Goal: Task Accomplishment & Management: Complete application form

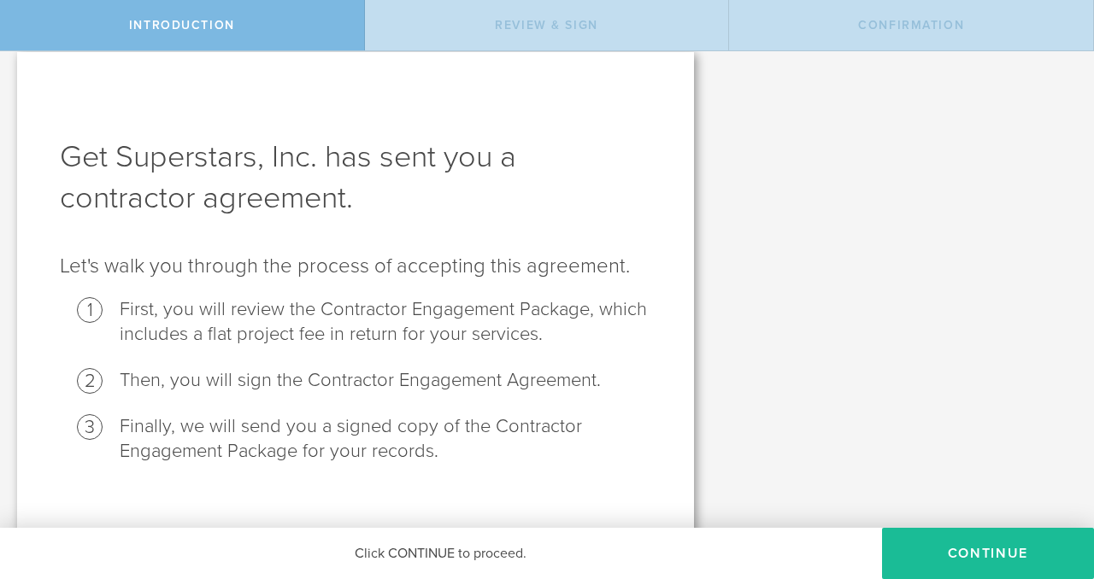
scroll to position [38, 0]
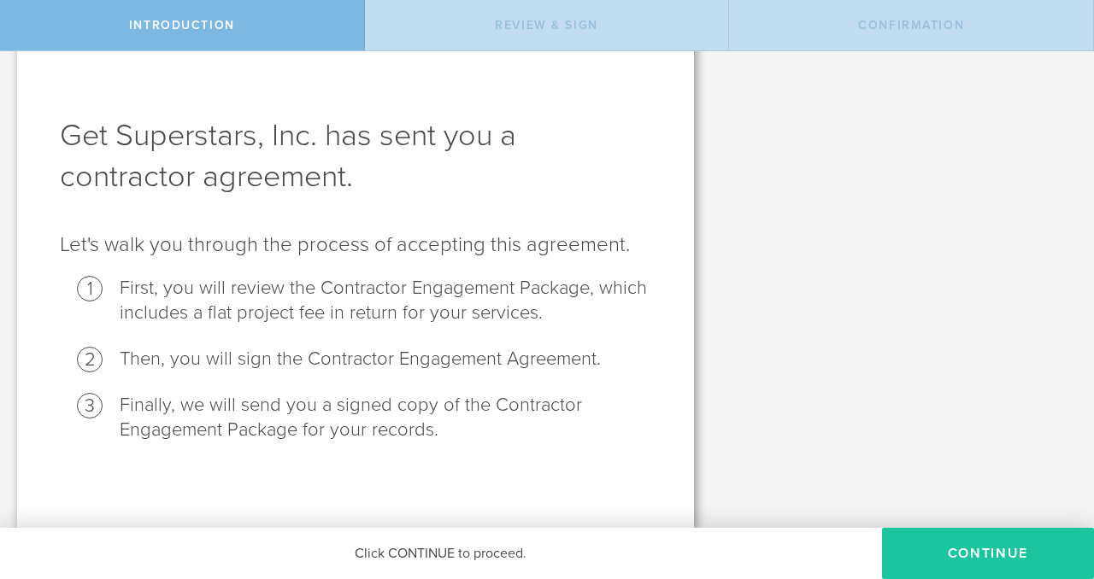
click at [959, 529] on button "Continue" at bounding box center [988, 553] width 212 height 51
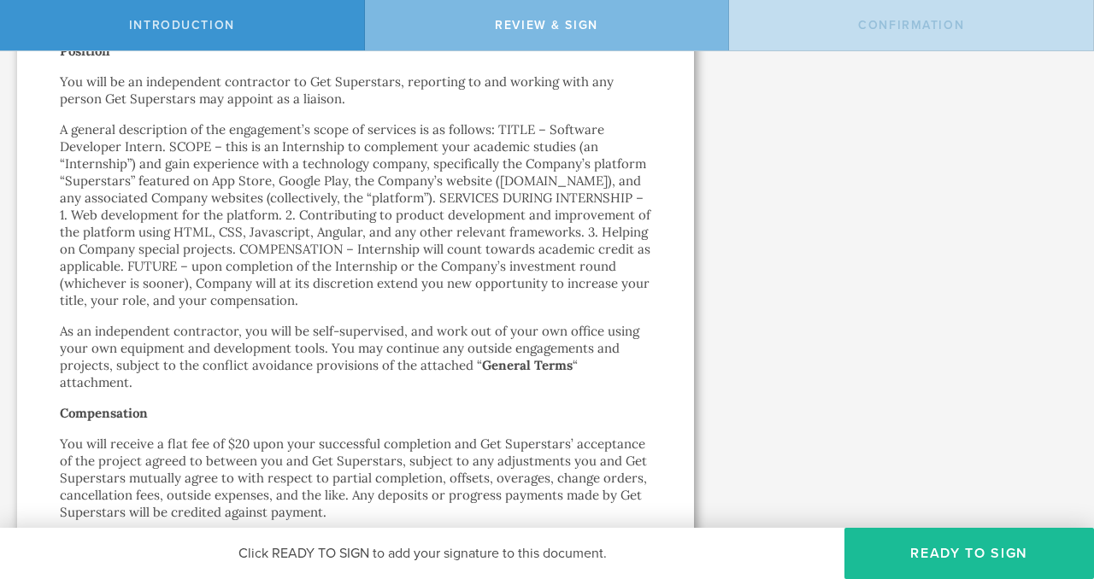
scroll to position [384, 0]
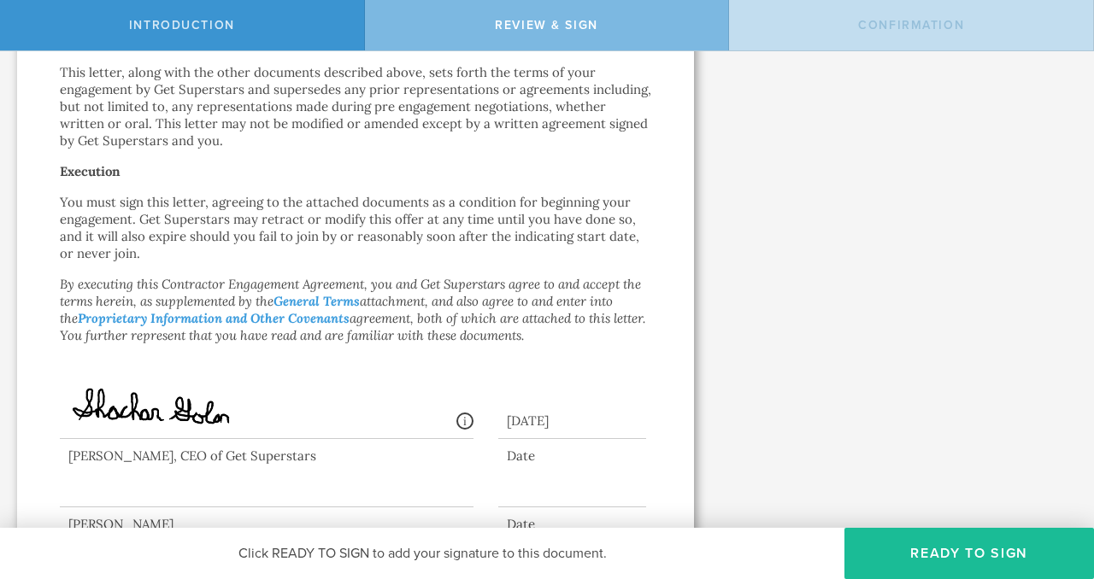
scroll to position [1377, 0]
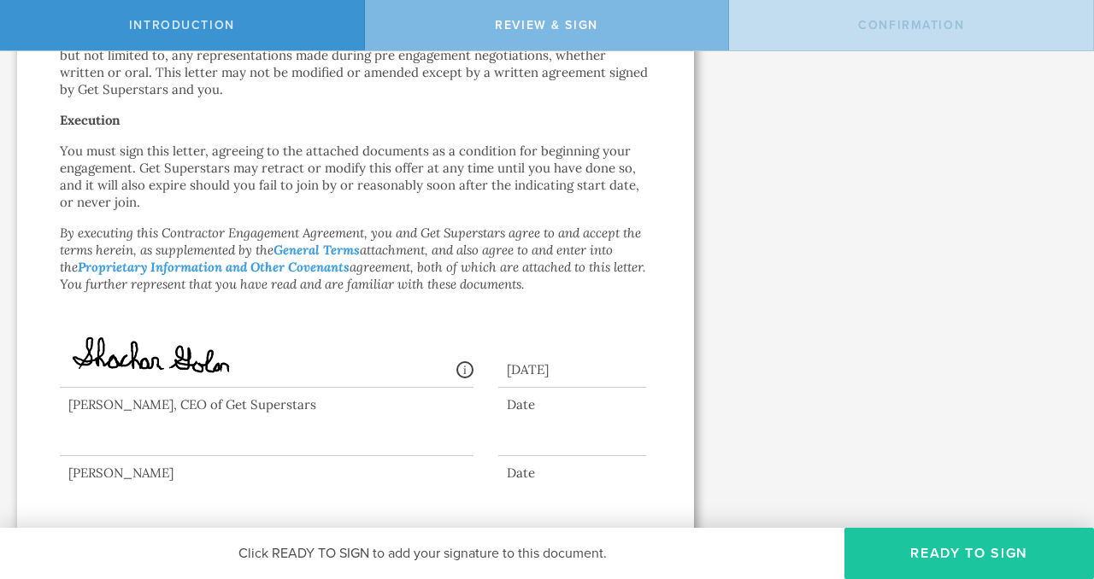
click at [887, 549] on button "Ready to Sign" at bounding box center [968, 553] width 249 height 51
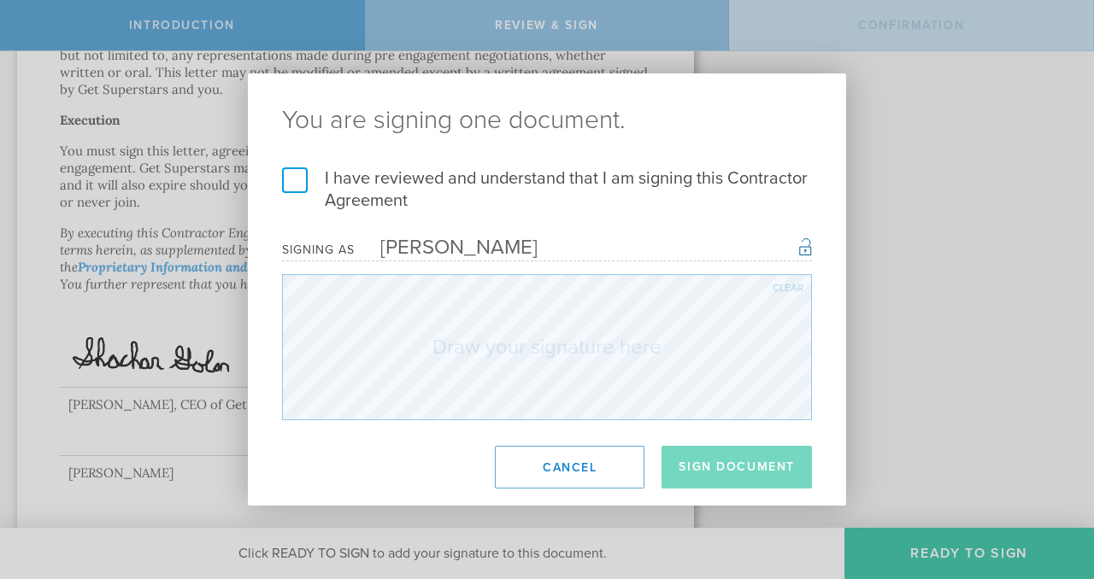
click at [292, 186] on label "I have reviewed and understand that I am signing this Contractor Agreement" at bounding box center [547, 189] width 530 height 44
click at [0, 0] on input "I have reviewed and understand that I am signing this Contractor Agreement" at bounding box center [0, 0] width 0 height 0
click at [625, 238] on div "Signing as Sashank Boppana Once signed, this document will have a secure signat…" at bounding box center [547, 250] width 530 height 24
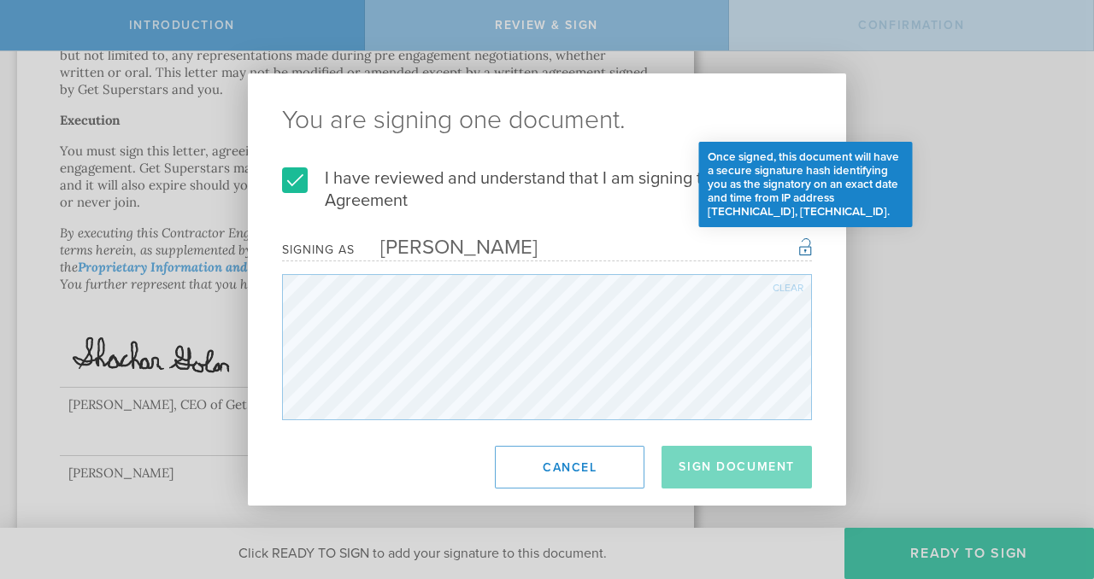
click at [808, 246] on div "Once signed, this document will have a secure signature hash identifying you as…" at bounding box center [805, 246] width 13 height 21
click at [807, 247] on div "Once signed, this document will have a secure signature hash identifying you as…" at bounding box center [805, 246] width 13 height 21
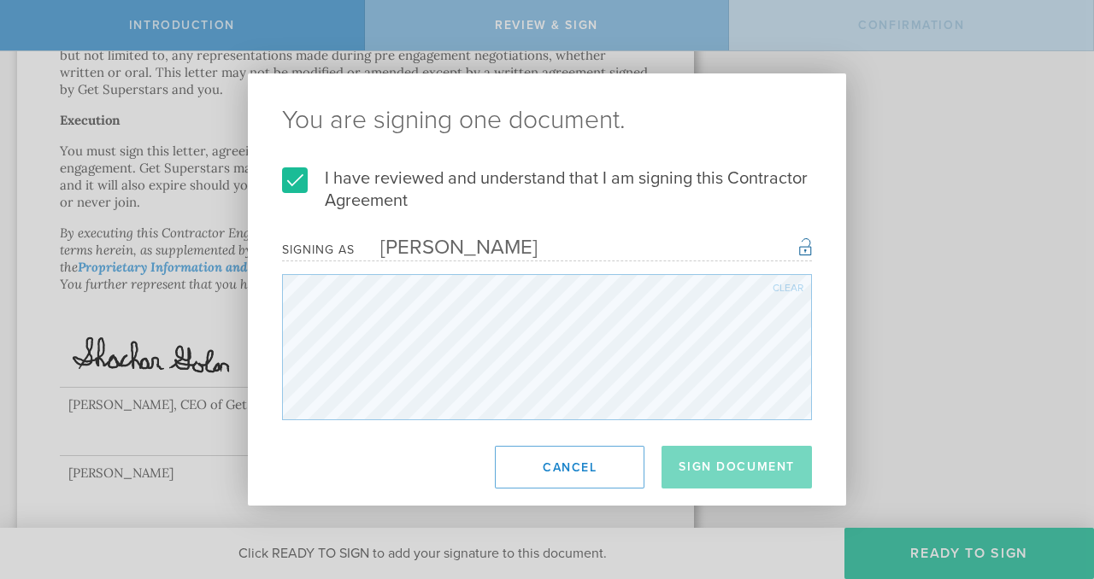
click at [775, 290] on div "Clear" at bounding box center [787, 288] width 31 height 10
click at [788, 288] on div "Clear" at bounding box center [787, 288] width 31 height 10
click at [786, 291] on div "Clear" at bounding box center [787, 288] width 31 height 10
click at [781, 289] on div "Clear" at bounding box center [787, 288] width 31 height 10
click at [794, 287] on div "Clear" at bounding box center [787, 288] width 31 height 10
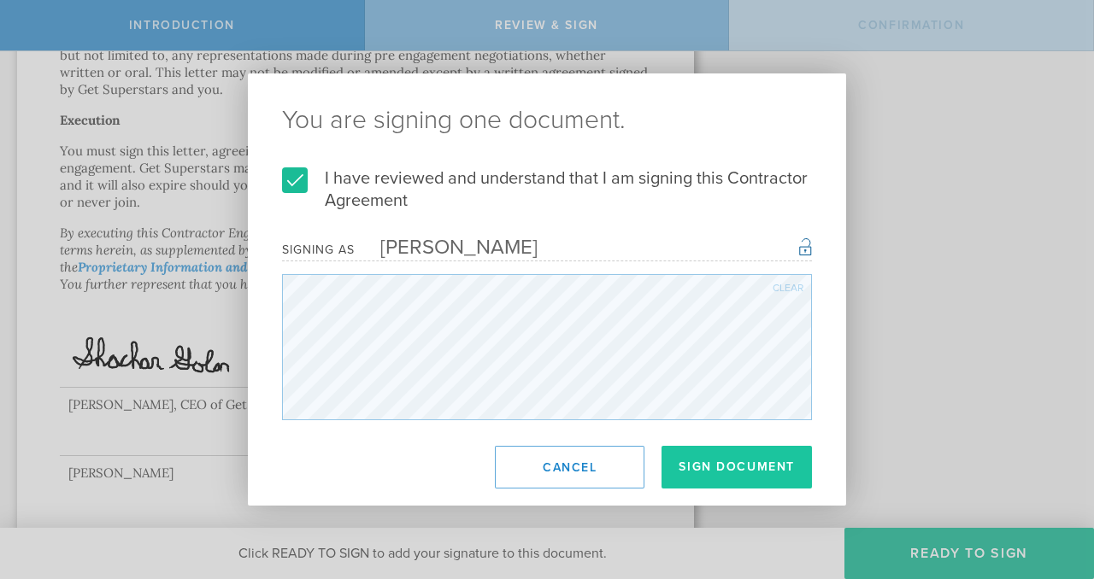
click at [755, 475] on button "Sign Document" at bounding box center [736, 467] width 150 height 43
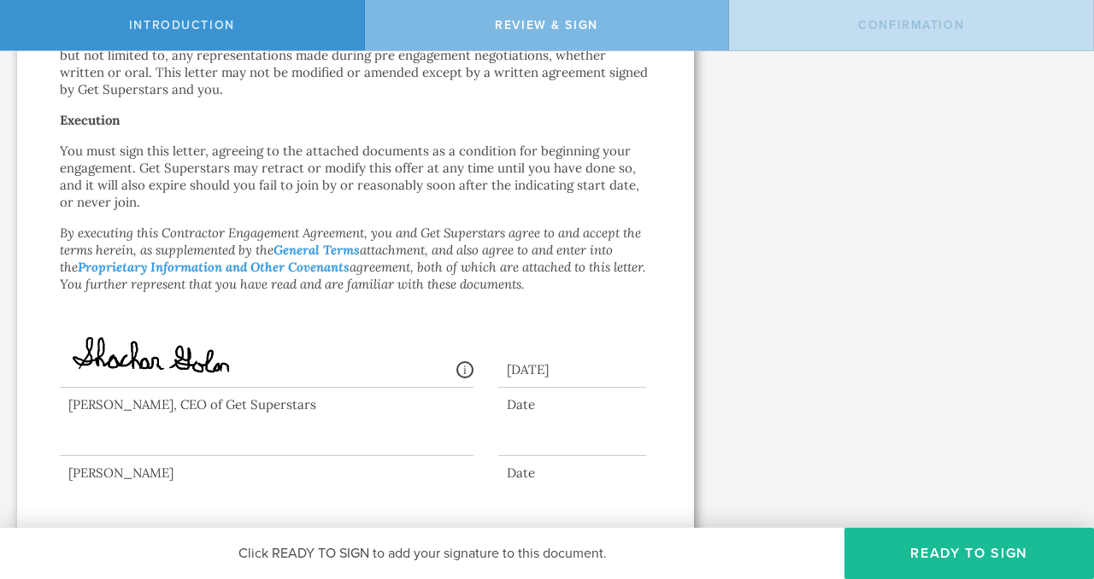
scroll to position [0, 0]
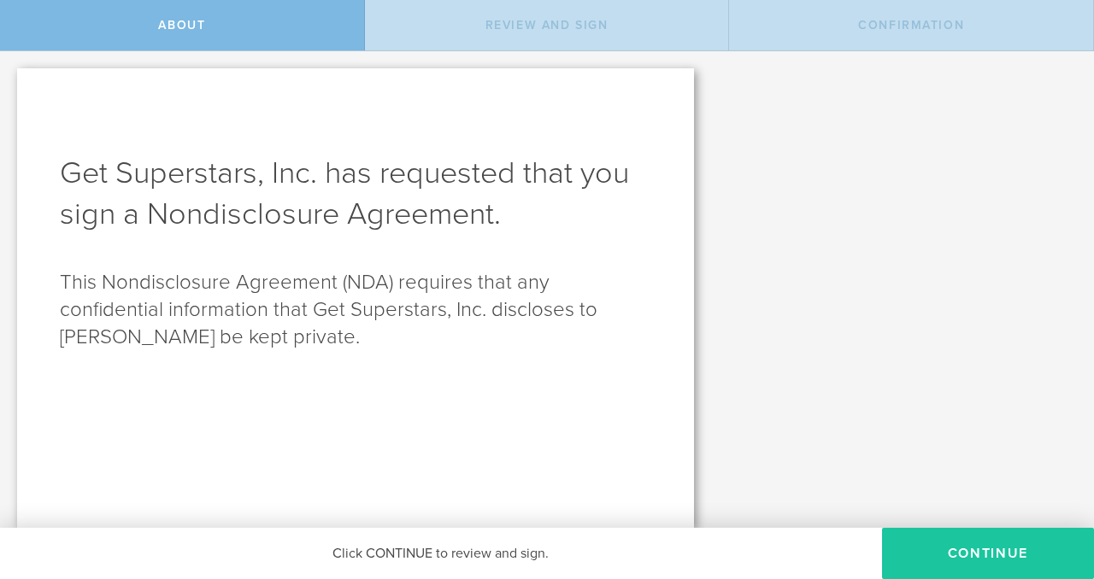
click at [940, 552] on button "Continue" at bounding box center [988, 553] width 212 height 51
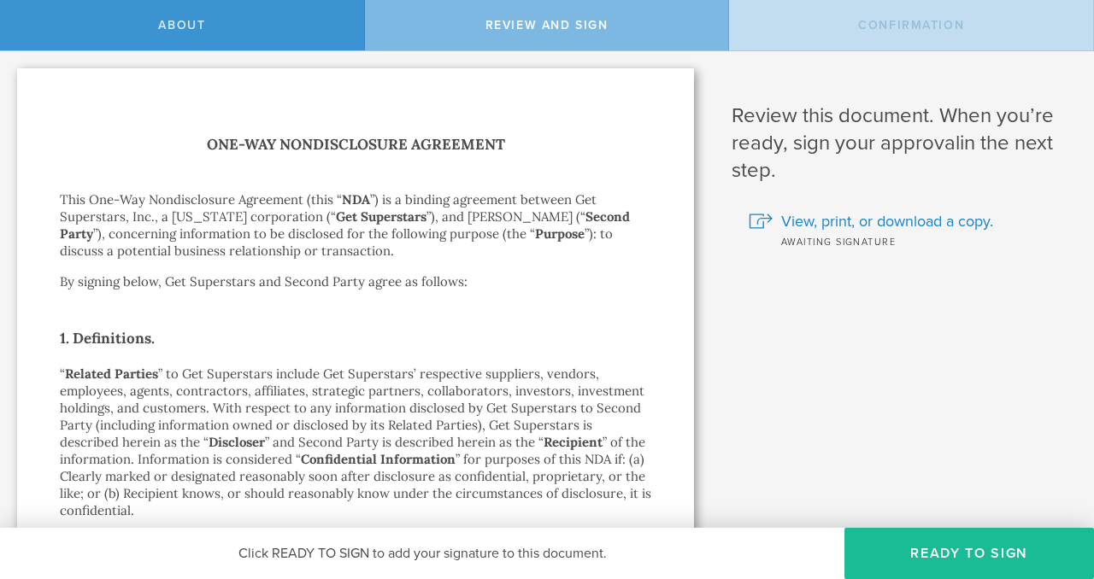
click at [940, 552] on button "Ready to Sign" at bounding box center [968, 553] width 249 height 51
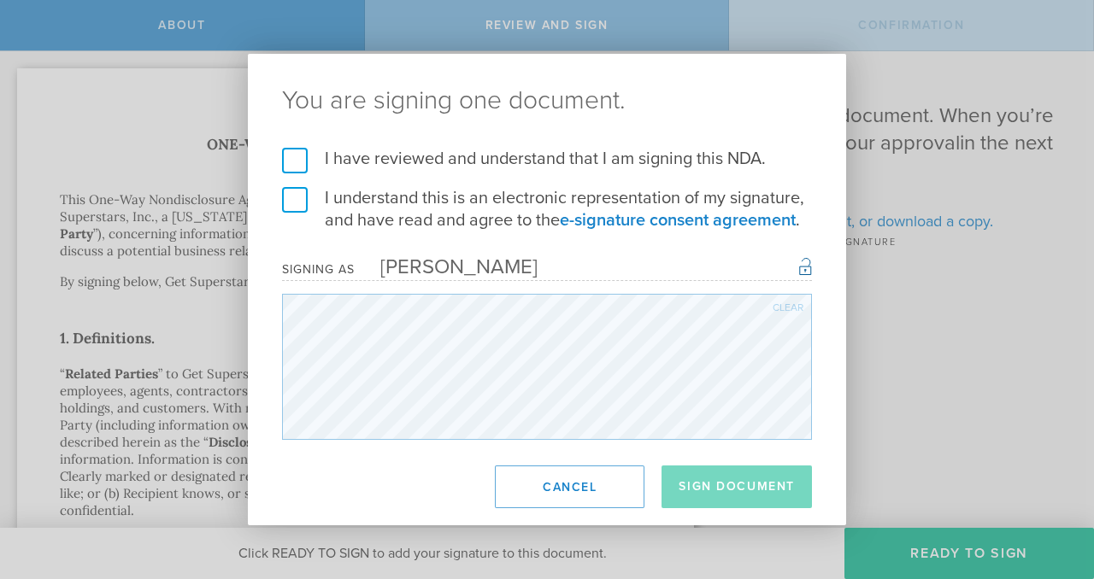
click at [637, 158] on label "I have reviewed and understand that I am signing this NDA." at bounding box center [547, 159] width 530 height 22
click at [0, 0] on input "I have reviewed and understand that I am signing this NDA." at bounding box center [0, 0] width 0 height 0
click at [524, 211] on label "I understand this is an electronic representation of my signature, and have rea…" at bounding box center [547, 209] width 530 height 44
click at [0, 0] on input "I understand this is an electronic representation of my signature, and have rea…" at bounding box center [0, 0] width 0 height 0
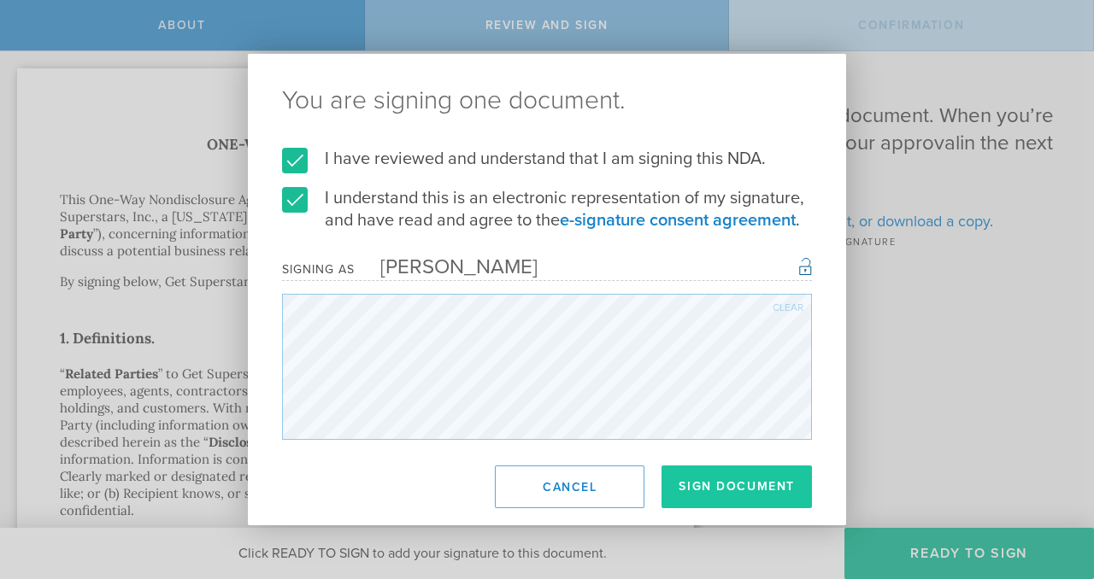
click at [707, 488] on button "Sign Document" at bounding box center [736, 487] width 150 height 43
